Goal: Communication & Community: Participate in discussion

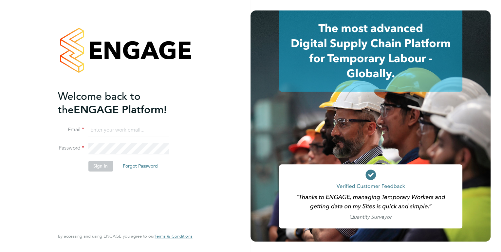
type input "kirsty.hanmore@ncclondon.ac.uk"
click at [103, 162] on button "Sign In" at bounding box center [100, 166] width 25 height 10
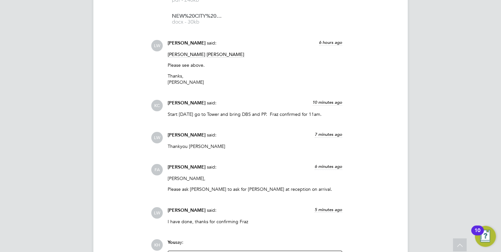
scroll to position [917, 0]
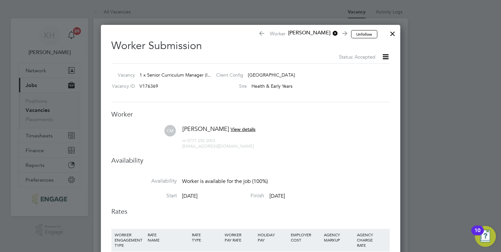
click at [394, 33] on div at bounding box center [393, 32] width 12 height 12
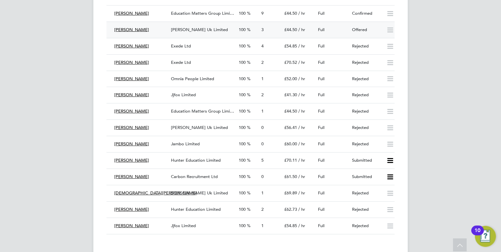
click at [194, 27] on span "[PERSON_NAME] Uk Limited" at bounding box center [199, 30] width 57 height 6
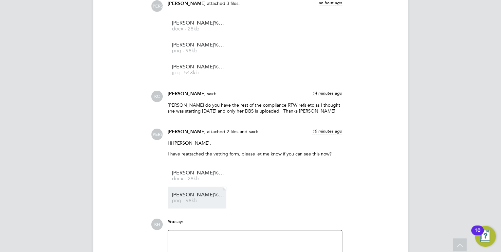
click at [204, 193] on span "Charmaine%20McLennon%20-%20Update%20Service%20Check" at bounding box center [198, 195] width 52 height 5
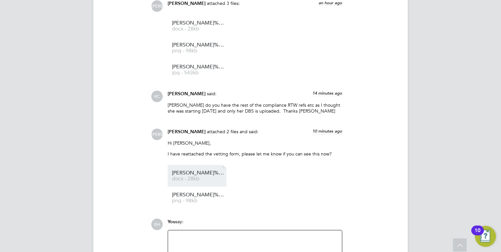
click at [211, 178] on span "docx - 28kb" at bounding box center [198, 178] width 52 height 5
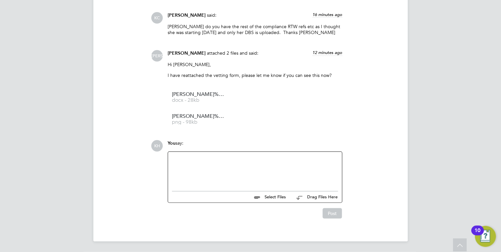
click at [202, 171] on div at bounding box center [255, 170] width 166 height 28
click at [334, 215] on button "Post" at bounding box center [332, 213] width 19 height 10
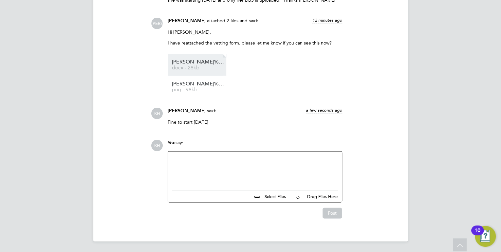
click at [204, 70] on span "docx - 28kb" at bounding box center [198, 67] width 52 height 5
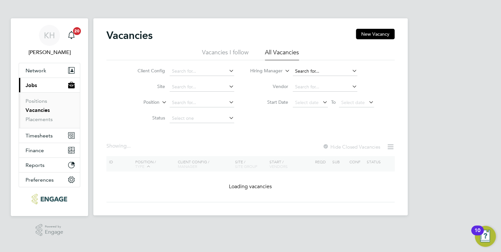
click at [312, 70] on input at bounding box center [325, 71] width 65 height 9
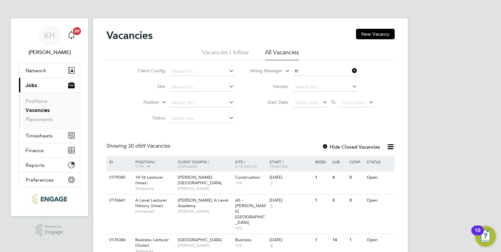
click at [315, 117] on li "Fr az Arshad" at bounding box center [324, 115] width 65 height 9
type input "Fraz Arshad"
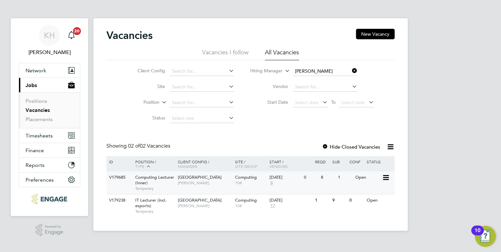
click at [202, 187] on div "Tower Hamlets Campus Fraz Arshad" at bounding box center [204, 180] width 57 height 17
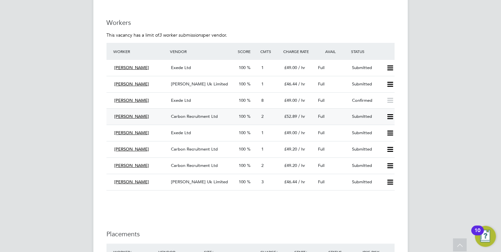
click at [183, 117] on span "Carbon Recruitment Ltd" at bounding box center [194, 117] width 47 height 6
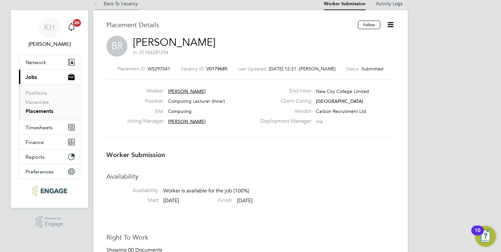
click at [114, 4] on link "Back To Vacancy" at bounding box center [115, 4] width 45 height 6
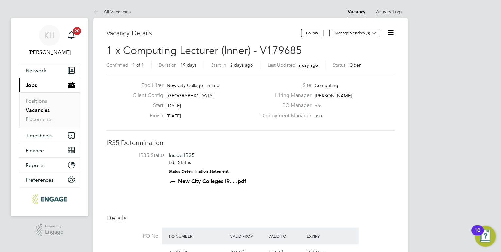
click at [392, 12] on link "Activity Logs" at bounding box center [389, 12] width 27 height 6
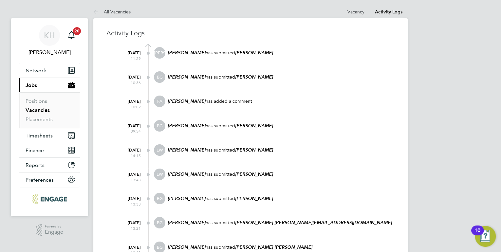
click at [354, 8] on li "Vacancy" at bounding box center [355, 11] width 17 height 13
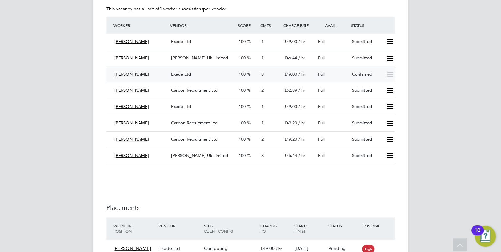
click at [194, 73] on div "Exede Ltd" at bounding box center [202, 74] width 68 height 11
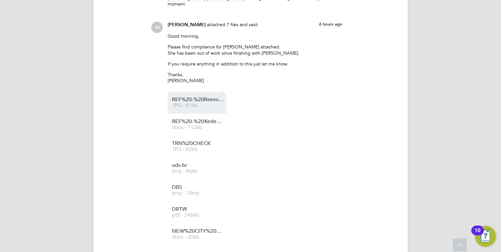
click at [212, 108] on span "JPG - 81kb" at bounding box center [198, 105] width 52 height 5
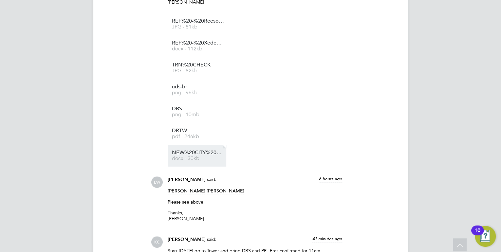
click at [199, 154] on span "NEW%20CITY%20COLLEGE%20FORM%20-%20BR" at bounding box center [198, 152] width 52 height 5
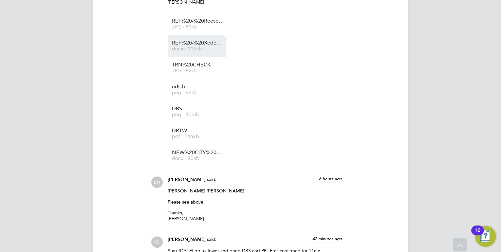
click at [198, 51] on span "docx - 112kb" at bounding box center [198, 48] width 52 height 5
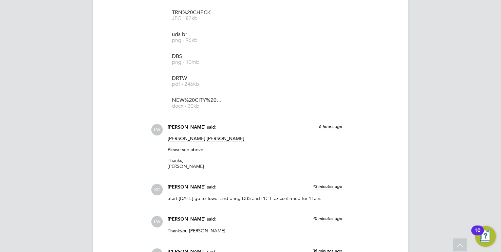
scroll to position [1544, 0]
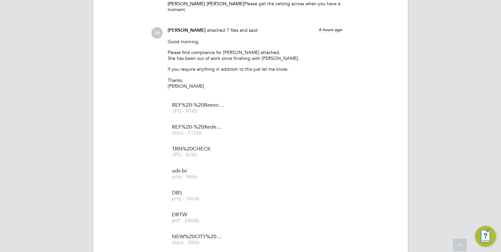
scroll to position [681, 0]
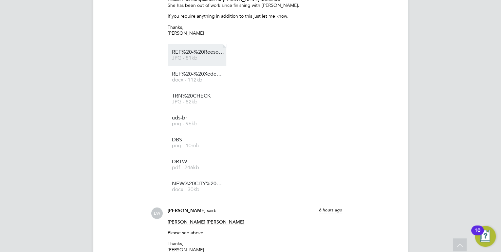
click at [193, 60] on span "JPG - 81kb" at bounding box center [198, 58] width 52 height 5
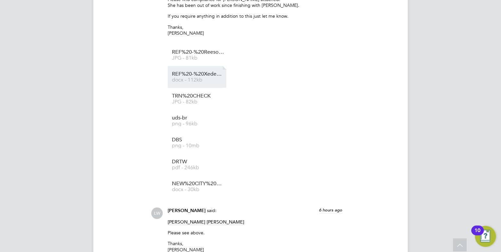
click at [186, 80] on span "docx - 112kb" at bounding box center [198, 80] width 52 height 5
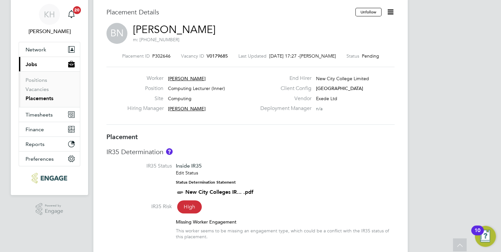
scroll to position [0, 0]
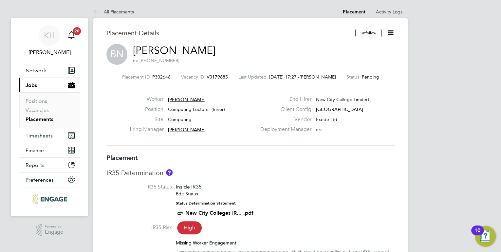
click at [121, 11] on link "All Placements" at bounding box center [113, 12] width 41 height 6
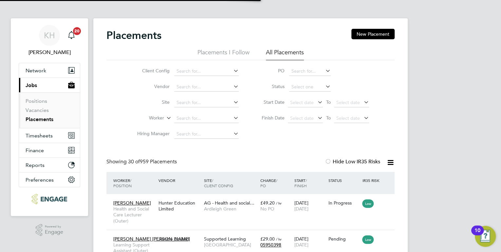
scroll to position [6, 31]
click at [39, 110] on link "Vacancies" at bounding box center [37, 110] width 23 height 6
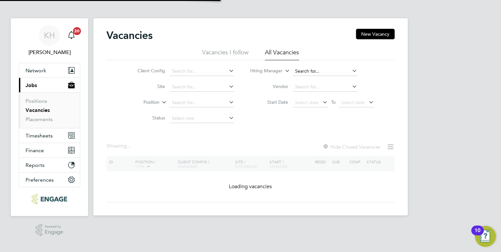
click at [303, 71] on input at bounding box center [325, 71] width 65 height 9
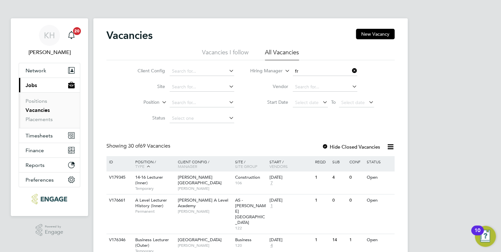
click at [320, 115] on li "Fr az Arshad" at bounding box center [324, 115] width 65 height 9
type input "[PERSON_NAME]"
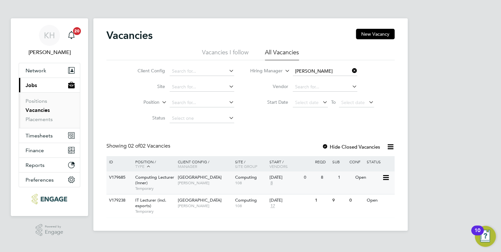
click at [200, 189] on div "V179685 Computing Lecturer (Inner) Temporary Tower Hamlets Campus Fraz Arshad C…" at bounding box center [250, 183] width 288 height 23
click at [212, 188] on div "Tower Hamlets Campus Fraz Arshad" at bounding box center [204, 180] width 57 height 17
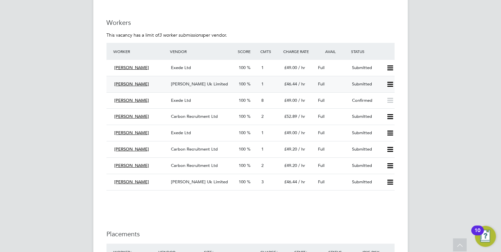
click at [199, 86] on div "[PERSON_NAME] Uk Limited" at bounding box center [202, 84] width 68 height 11
click at [177, 99] on span "Exede Ltd" at bounding box center [181, 101] width 20 height 6
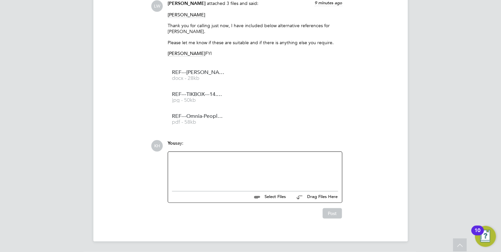
click at [246, 178] on div at bounding box center [255, 170] width 166 height 28
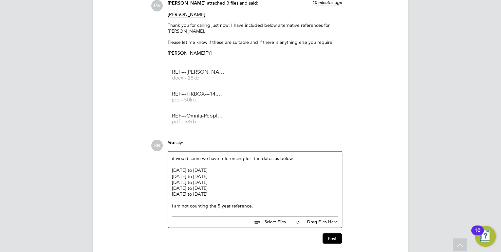
click at [253, 205] on div "i am not counting the 5 year reference." at bounding box center [255, 206] width 166 height 6
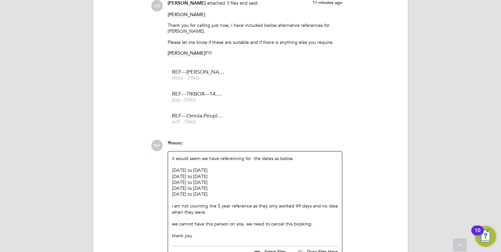
click at [174, 207] on div "i am not counting the 5 year reference as they only worked 49 days and no idea …" at bounding box center [255, 209] width 166 height 12
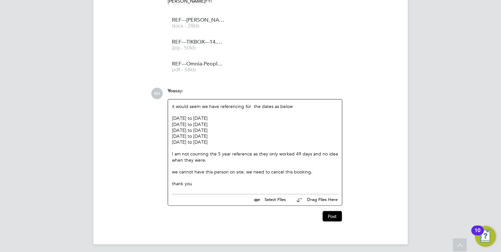
scroll to position [2025, 0]
click at [325, 215] on button "Post" at bounding box center [332, 216] width 19 height 10
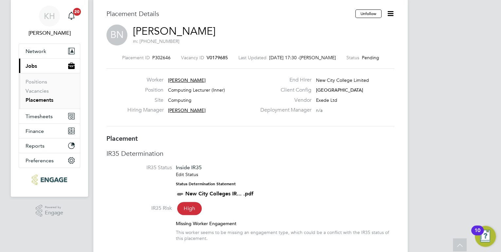
scroll to position [0, 0]
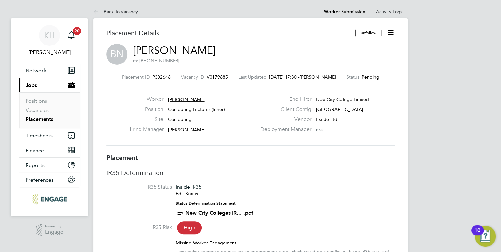
click at [132, 12] on link "Back To Vacancy" at bounding box center [115, 12] width 45 height 6
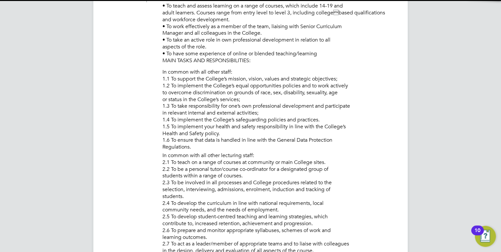
scroll to position [3, 3]
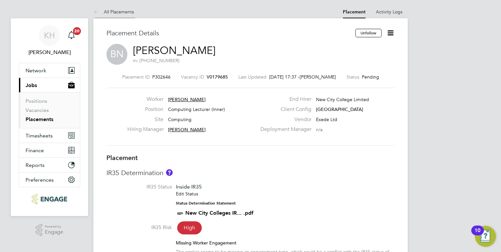
click at [126, 12] on link "All Placements" at bounding box center [113, 12] width 41 height 6
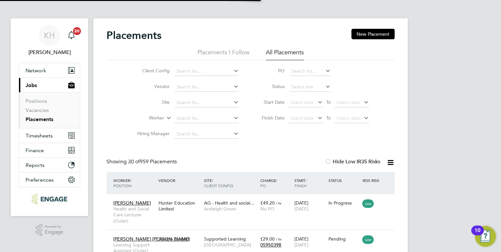
scroll to position [3, 3]
click at [41, 110] on link "Vacancies" at bounding box center [37, 110] width 23 height 6
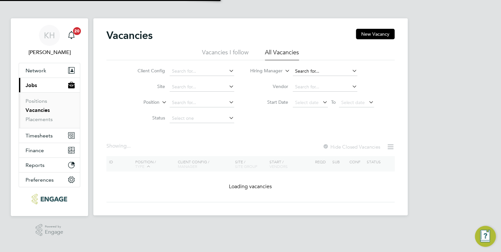
click at [326, 70] on input at bounding box center [325, 71] width 65 height 9
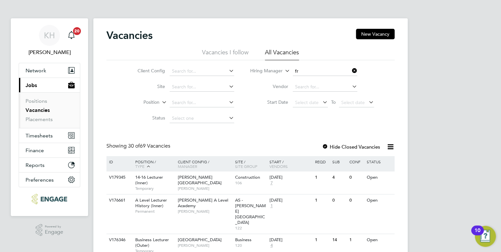
click at [322, 115] on li "Fr az Arshad" at bounding box center [324, 115] width 65 height 9
type input "[PERSON_NAME]"
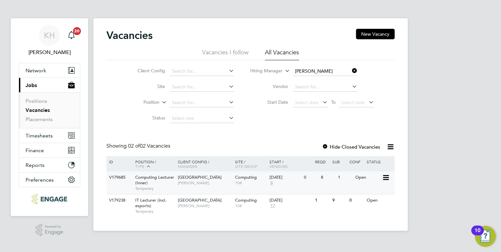
click at [214, 184] on span "[PERSON_NAME]" at bounding box center [205, 182] width 54 height 5
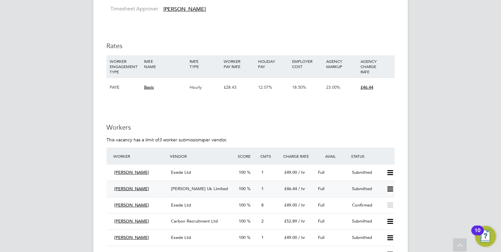
click at [209, 187] on span "[PERSON_NAME] Uk Limited" at bounding box center [199, 189] width 57 height 6
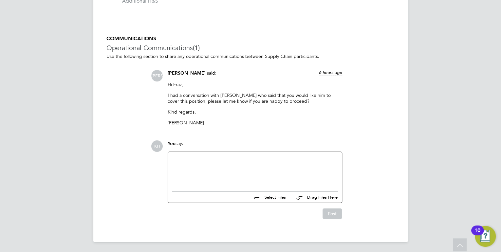
click at [213, 185] on div at bounding box center [255, 170] width 174 height 36
click at [201, 176] on div at bounding box center [255, 170] width 166 height 28
click at [337, 215] on button "Post" at bounding box center [332, 215] width 19 height 10
